Goal: Task Accomplishment & Management: Use online tool/utility

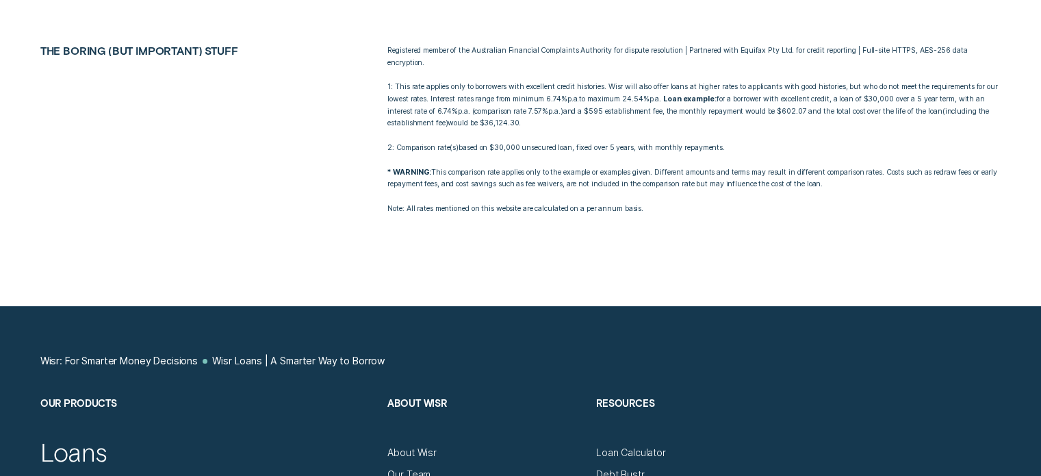
scroll to position [5407, 0]
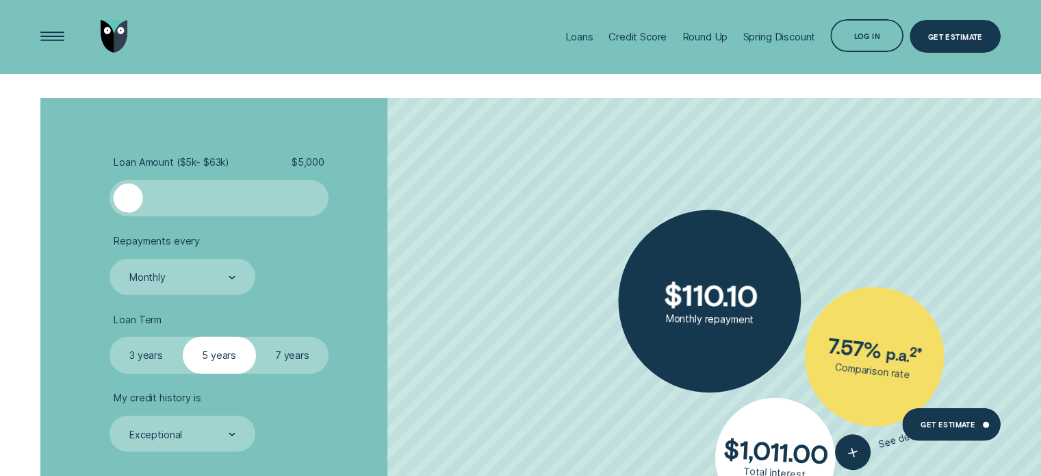
scroll to position [3422, 0]
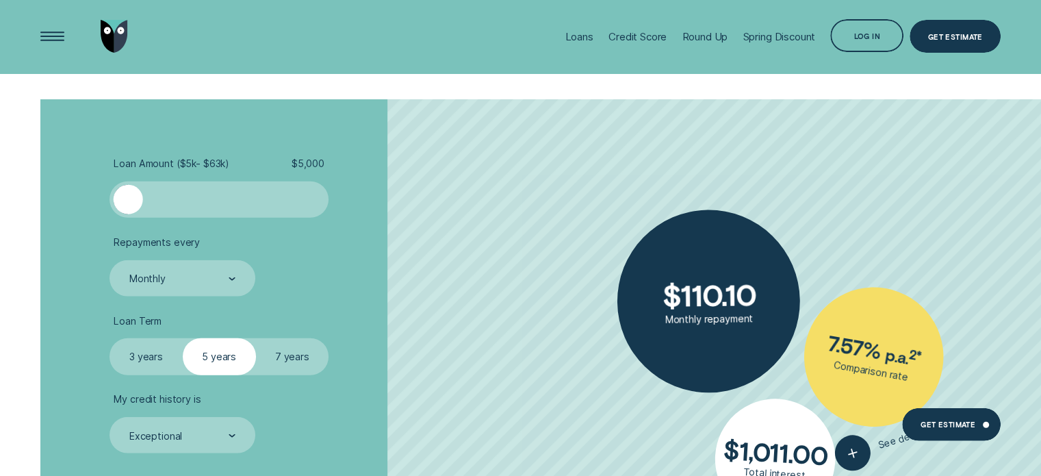
drag, startPoint x: 129, startPoint y: 198, endPoint x: 38, endPoint y: 219, distance: 94.1
click at [38, 219] on div "Loan Amount ( $5k - $63k ) $ 5,000 Repayments every Monthly Loan Term Select Lo…" at bounding box center [520, 353] width 973 height 509
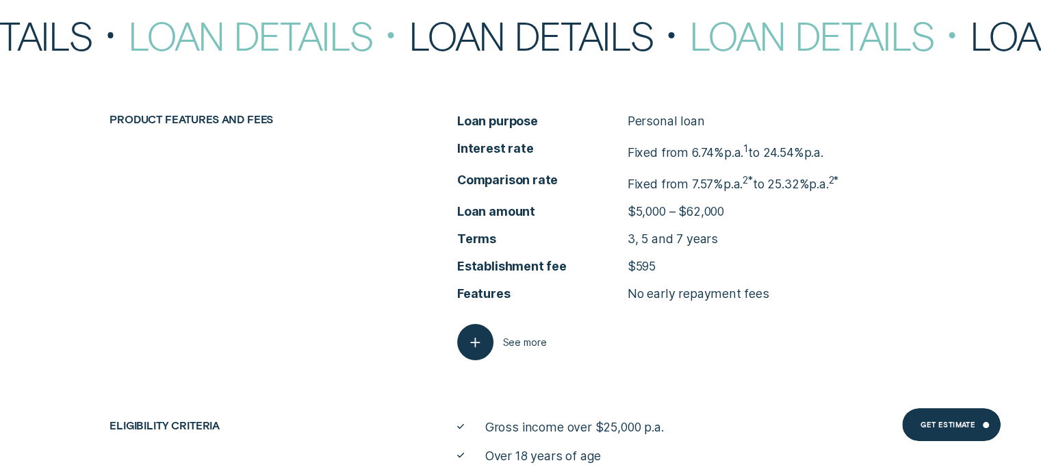
scroll to position [5339, 0]
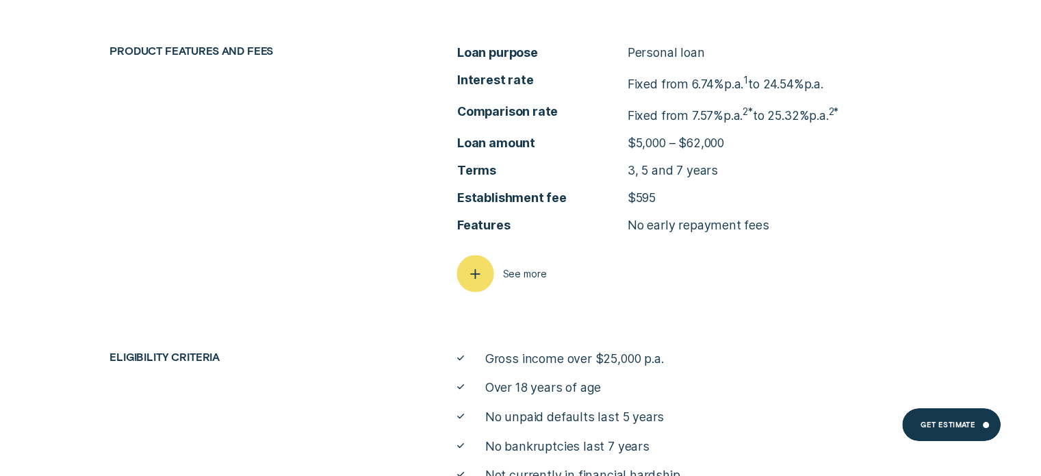
click at [474, 271] on icon "button" at bounding box center [475, 273] width 18 height 21
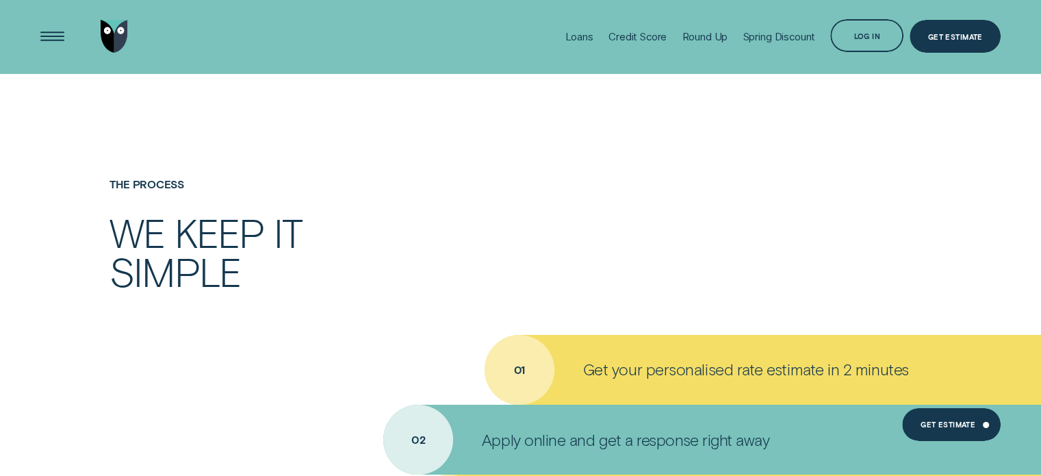
scroll to position [4243, 0]
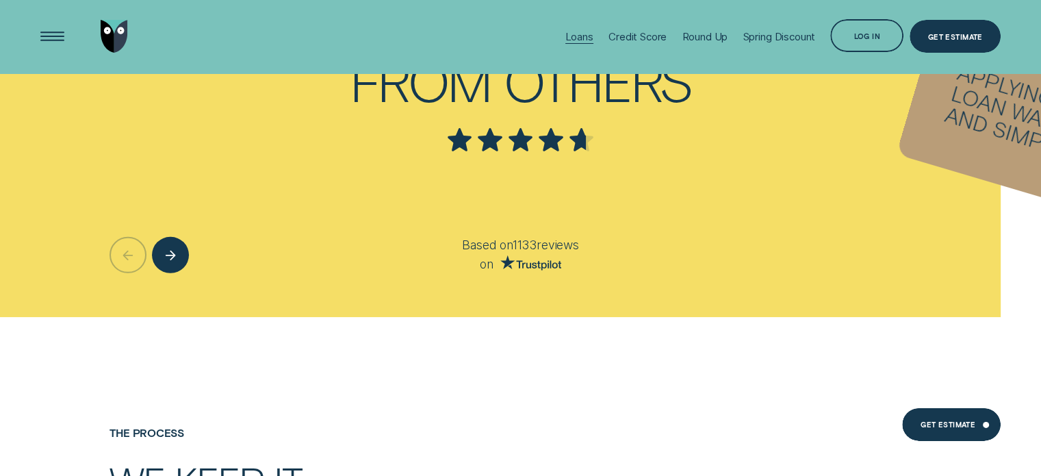
click at [578, 30] on div "Loans" at bounding box center [579, 36] width 28 height 73
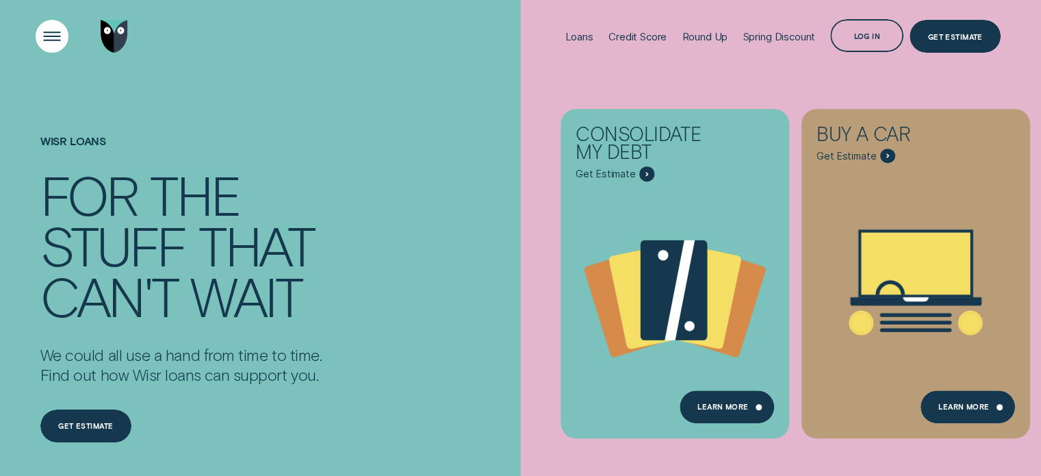
click at [66, 43] on div "Open Menu" at bounding box center [52, 36] width 47 height 47
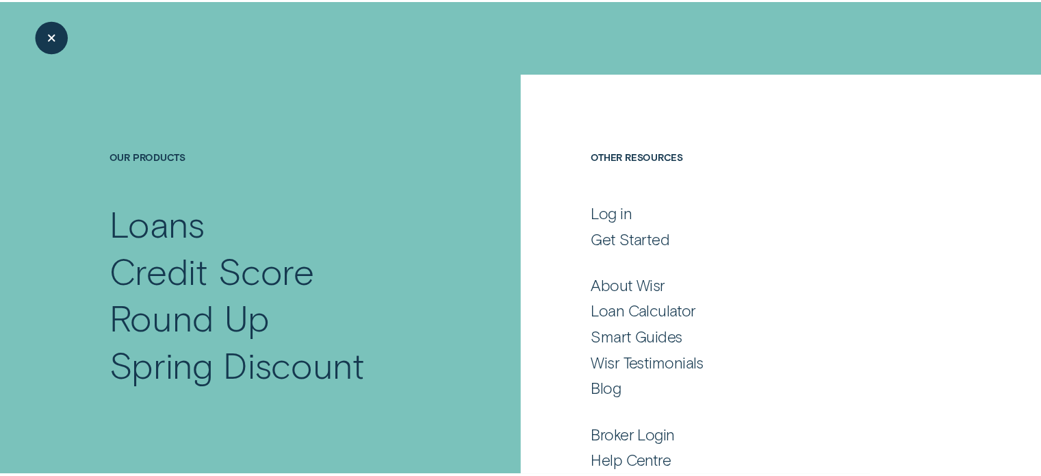
scroll to position [68, 0]
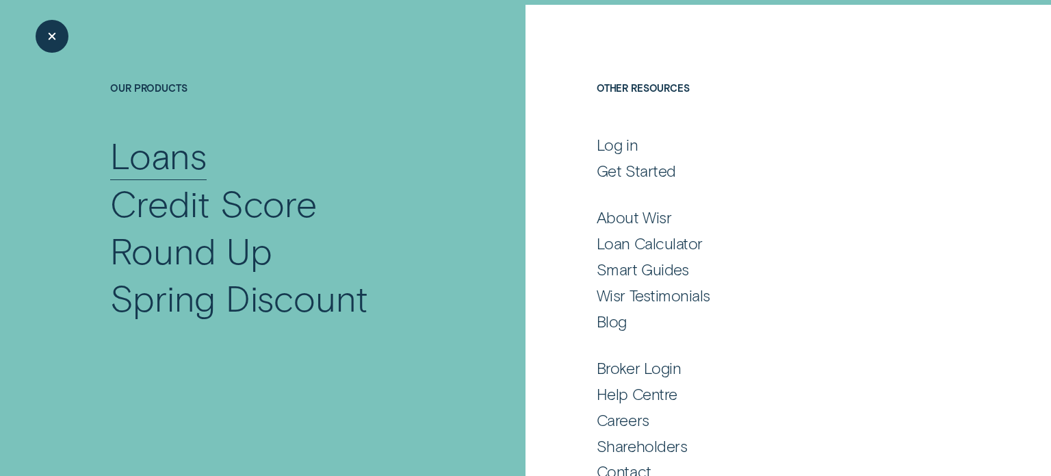
click at [188, 159] on div "Loans" at bounding box center [158, 154] width 97 height 47
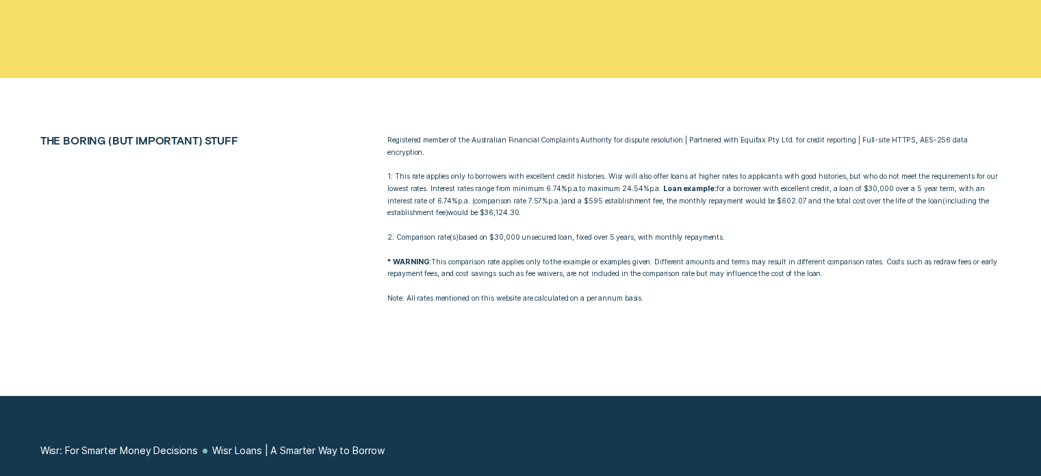
scroll to position [3355, 0]
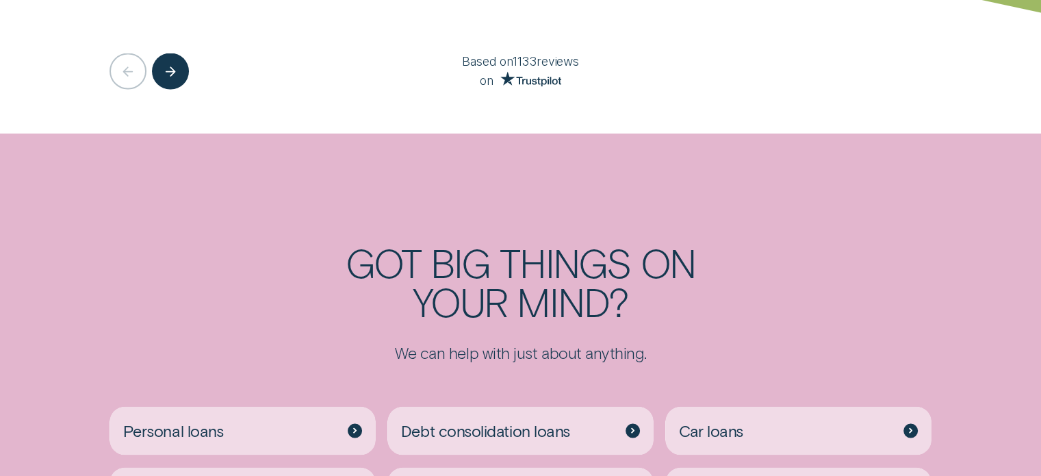
scroll to position [2806, 0]
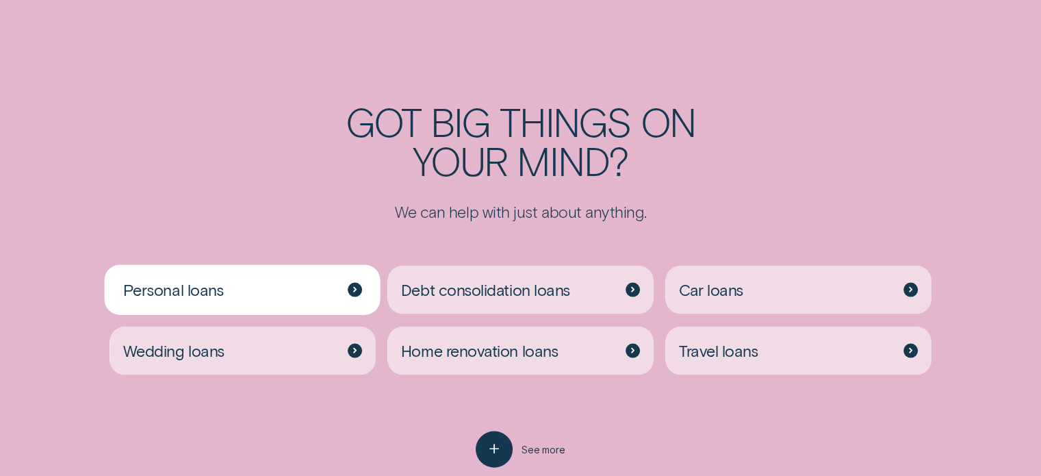
click at [356, 288] on icon at bounding box center [354, 290] width 3 height 6
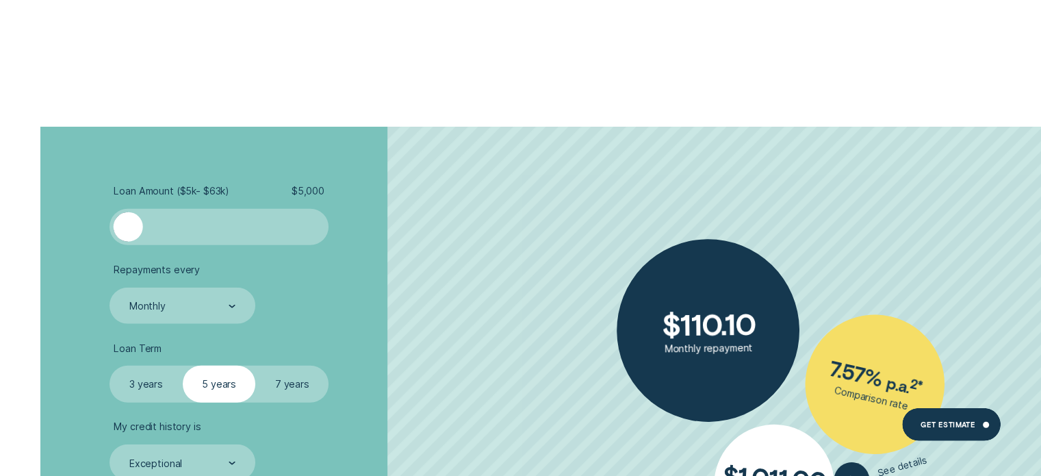
scroll to position [3422, 0]
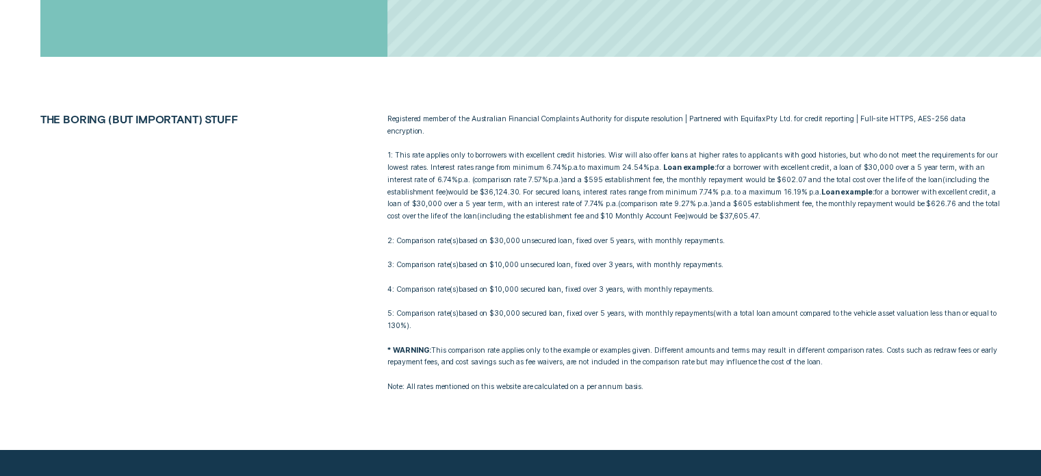
scroll to position [227, 0]
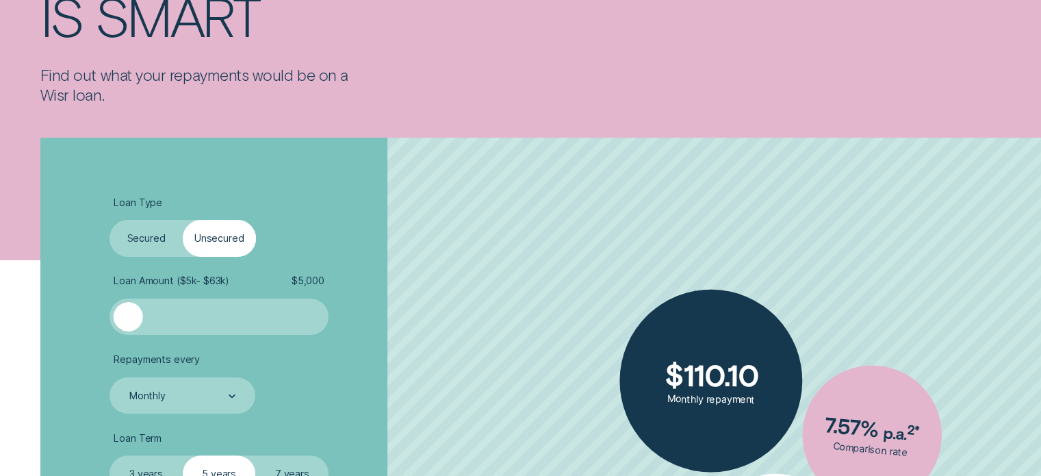
click at [143, 240] on label "Secured" at bounding box center [146, 238] width 73 height 36
click at [110, 220] on input "Secured" at bounding box center [110, 220] width 0 height 0
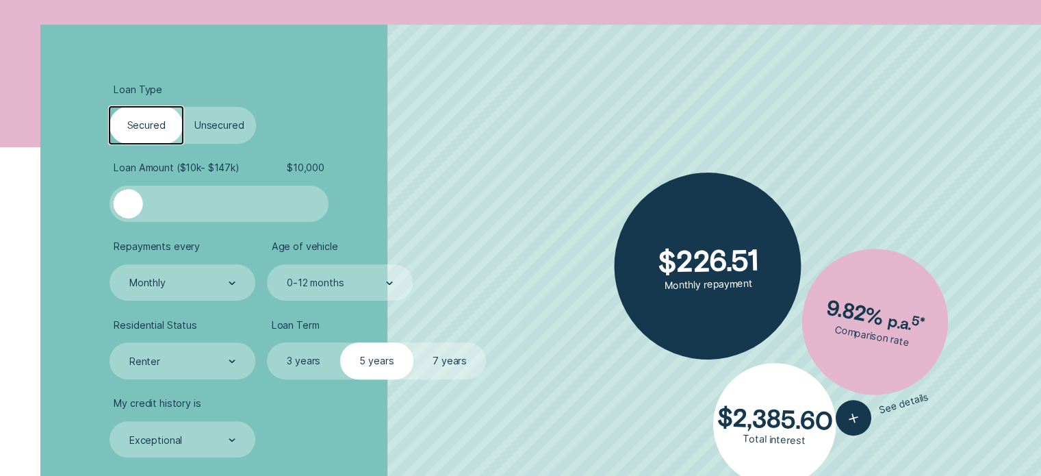
scroll to position [364, 0]
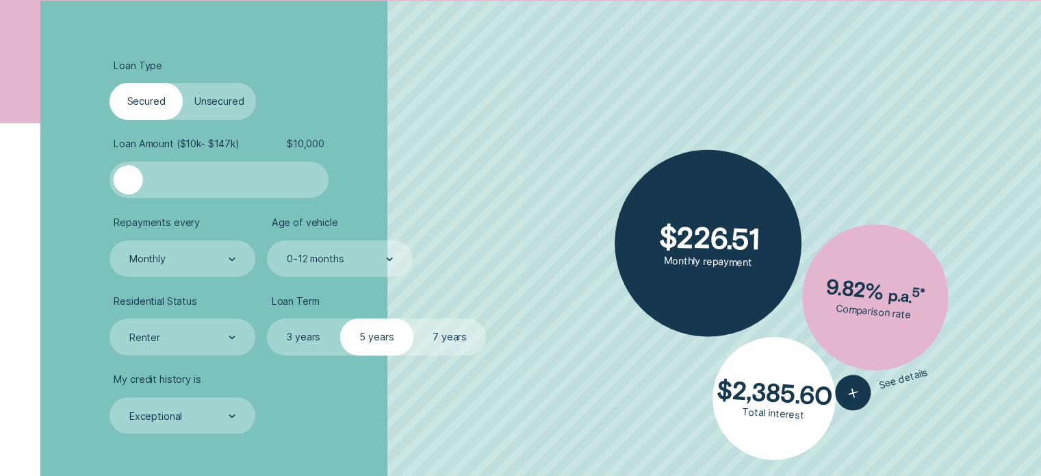
drag, startPoint x: 129, startPoint y: 177, endPoint x: 0, endPoint y: 206, distance: 132.0
click at [0, 206] on div "Loan Type Select Loan Type Secured Unsecured Loan Amount ( $10k - $147k ) $ 10,…" at bounding box center [520, 294] width 1041 height 587
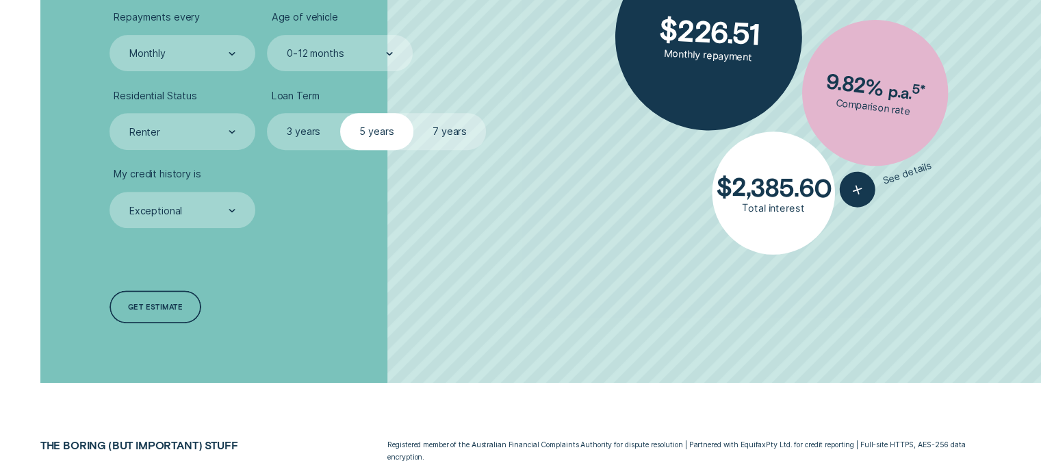
scroll to position [433, 0]
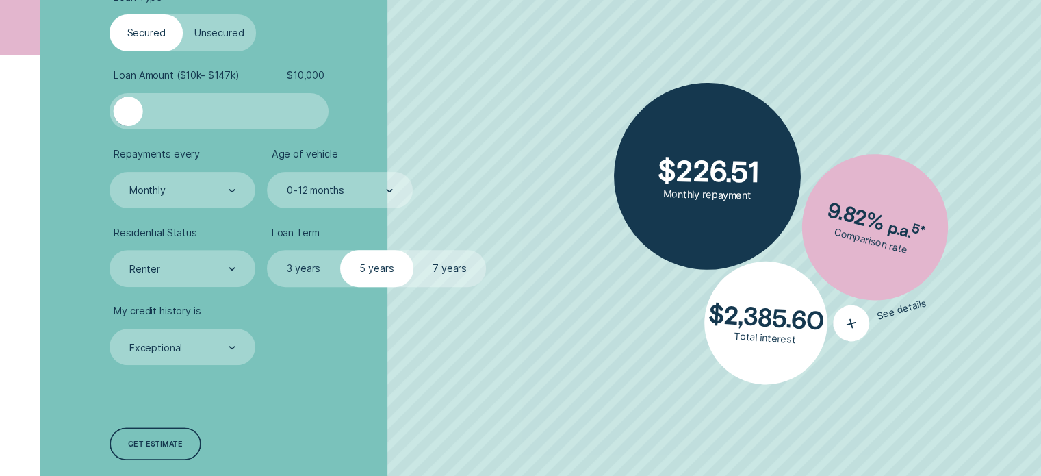
click at [905, 307] on span "See details" at bounding box center [902, 309] width 52 height 25
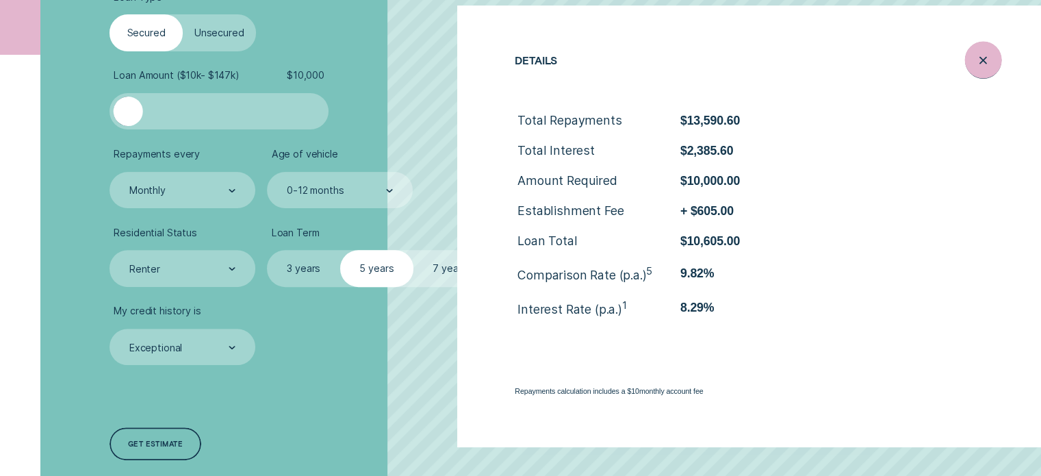
click at [986, 62] on icon "Close loan details" at bounding box center [983, 60] width 18 height 21
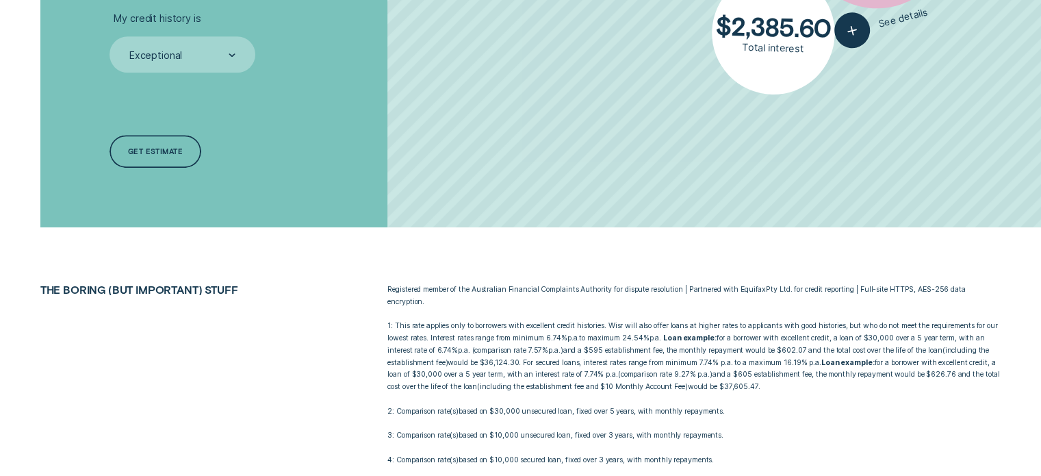
scroll to position [912, 0]
